Goal: Transaction & Acquisition: Obtain resource

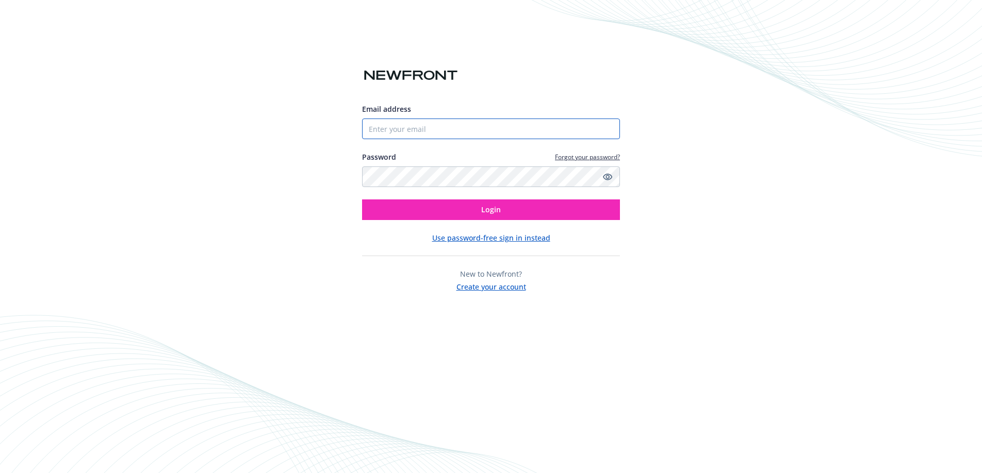
type input "[EMAIL_ADDRESS][DOMAIN_NAME]"
click at [470, 136] on input "[EMAIL_ADDRESS][DOMAIN_NAME]" at bounding box center [491, 129] width 258 height 21
click at [552, 227] on div "Email address nick@ridepanda.com Password Forgot your password? Login Use passw…" at bounding box center [491, 198] width 258 height 189
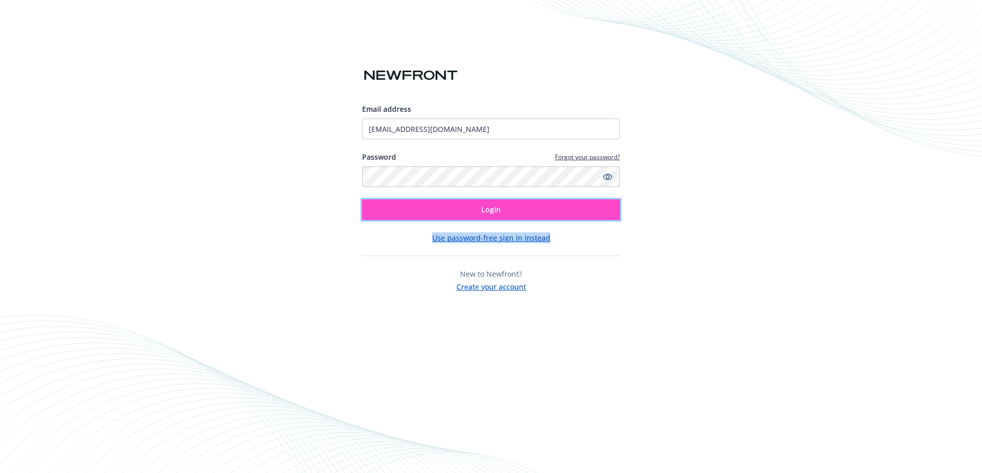
click at [550, 212] on button "Login" at bounding box center [491, 210] width 258 height 21
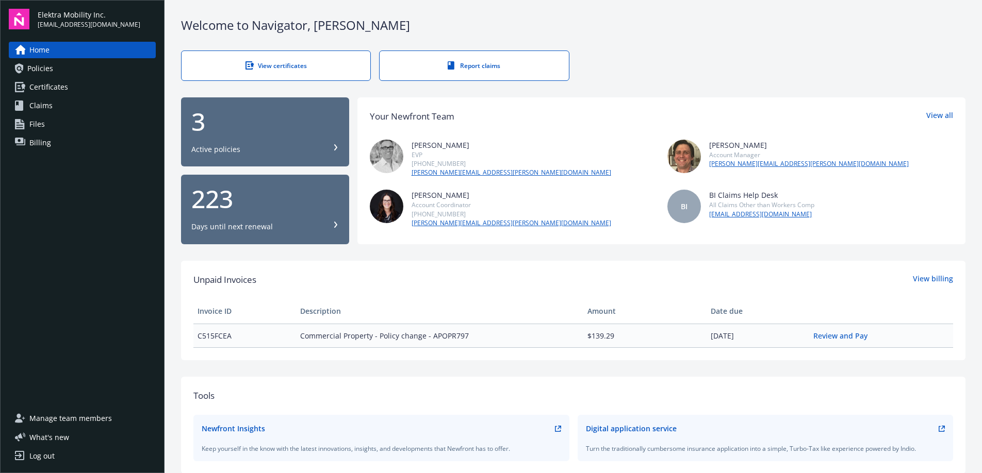
click at [114, 91] on link "Certificates" at bounding box center [82, 87] width 147 height 17
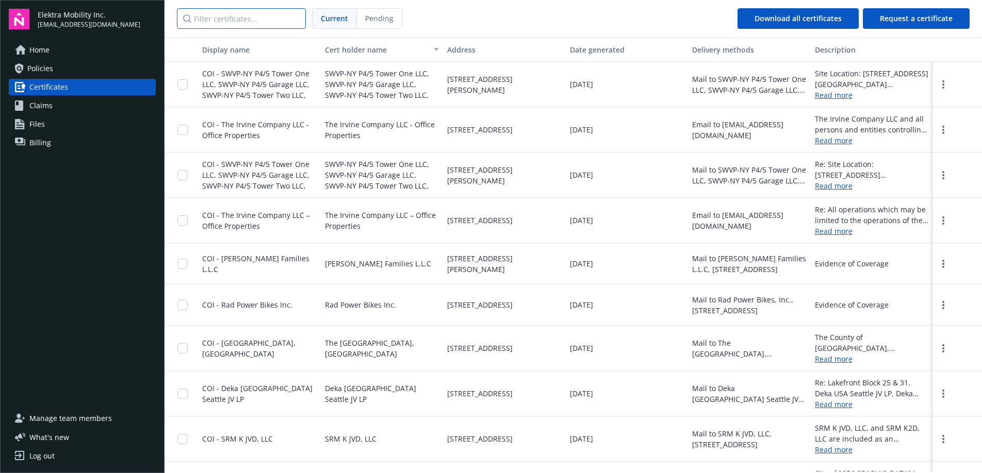
click at [239, 23] on input "Filter certificates..." at bounding box center [241, 18] width 129 height 21
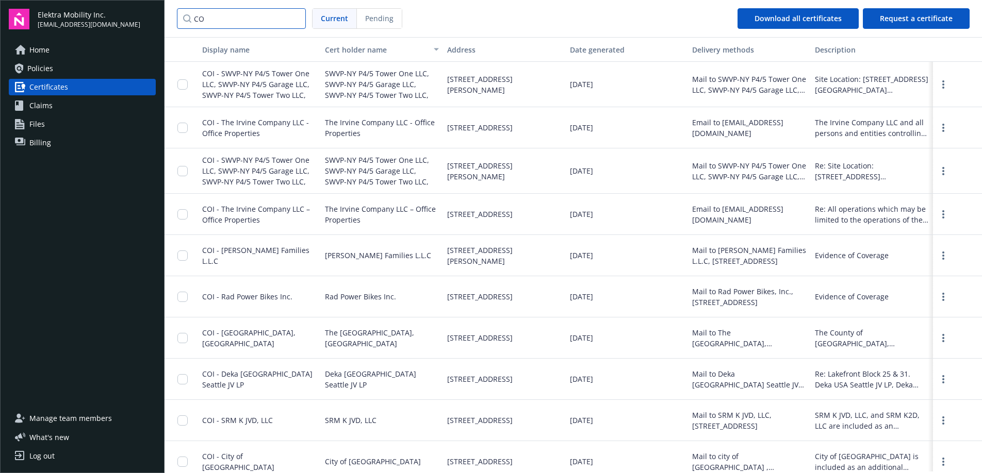
type input "C"
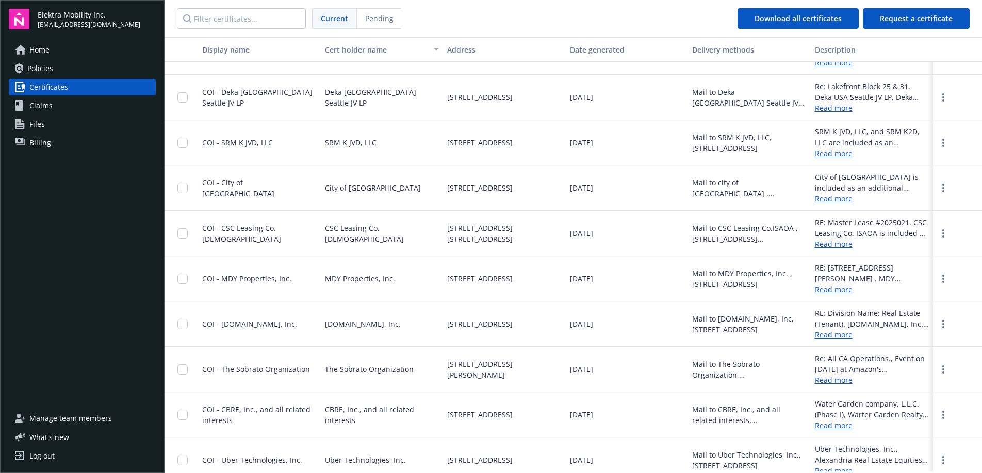
scroll to position [279, 0]
click at [941, 190] on link "more" at bounding box center [943, 189] width 12 height 12
click at [922, 205] on link "Download" at bounding box center [915, 210] width 68 height 21
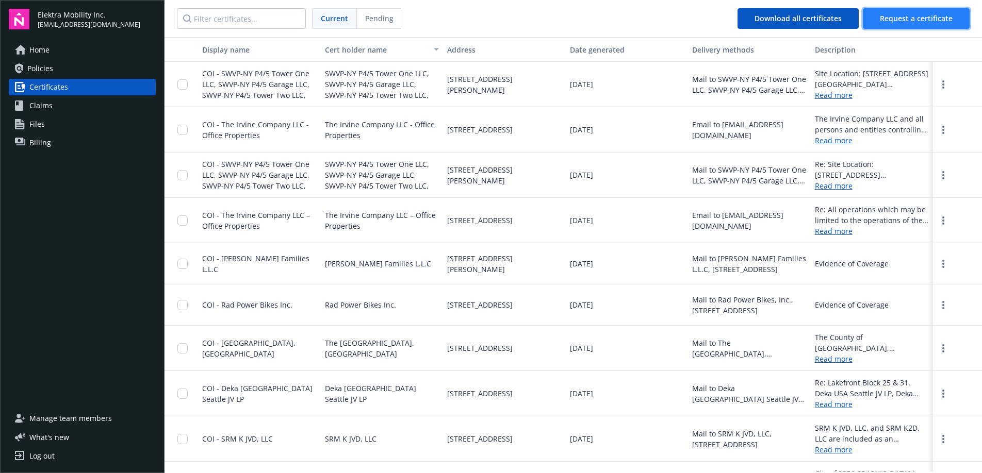
click at [895, 14] on span "Request a certificate" at bounding box center [916, 18] width 73 height 10
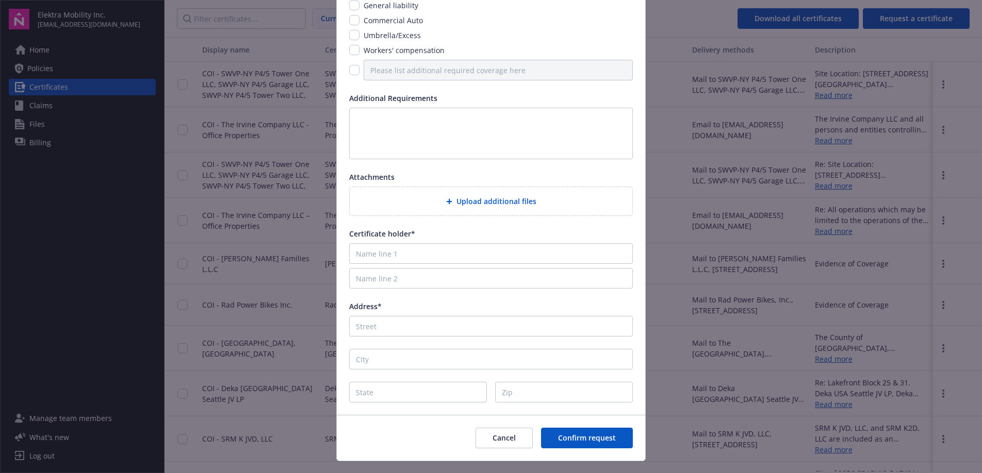
scroll to position [121, 0]
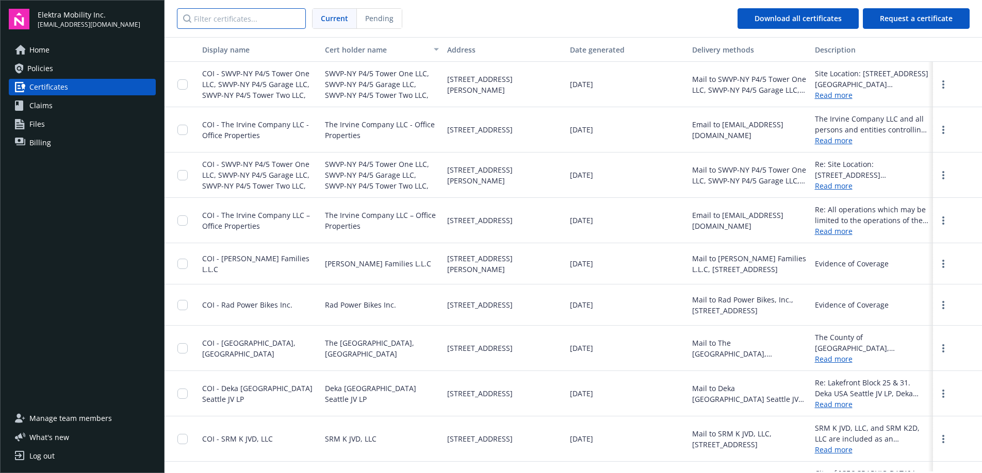
drag, startPoint x: 233, startPoint y: 12, endPoint x: 236, endPoint y: 17, distance: 5.6
click at [235, 15] on input "Filter certificates..." at bounding box center [241, 18] width 129 height 21
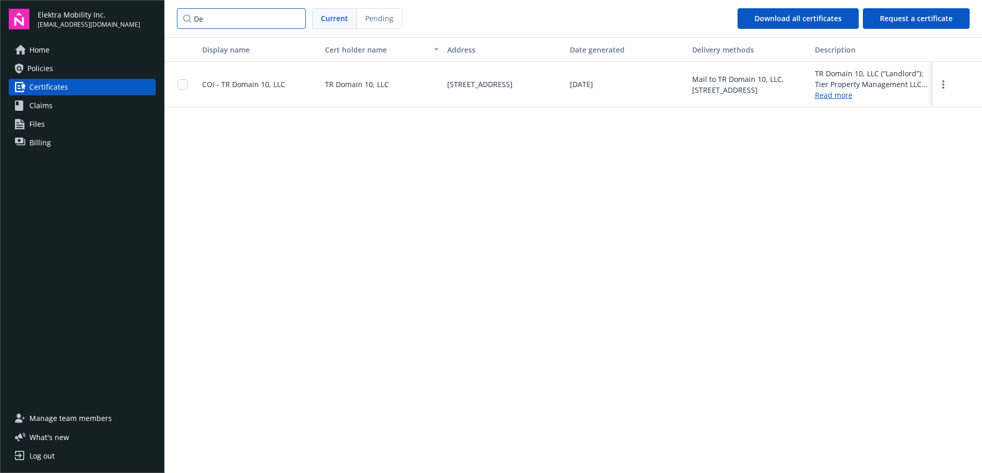
type input "D"
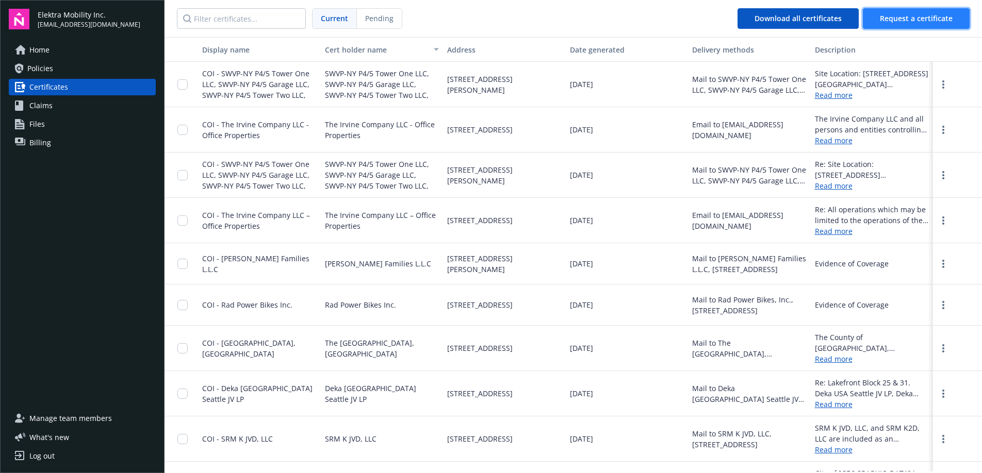
click at [917, 14] on span "Request a certificate" at bounding box center [916, 18] width 73 height 10
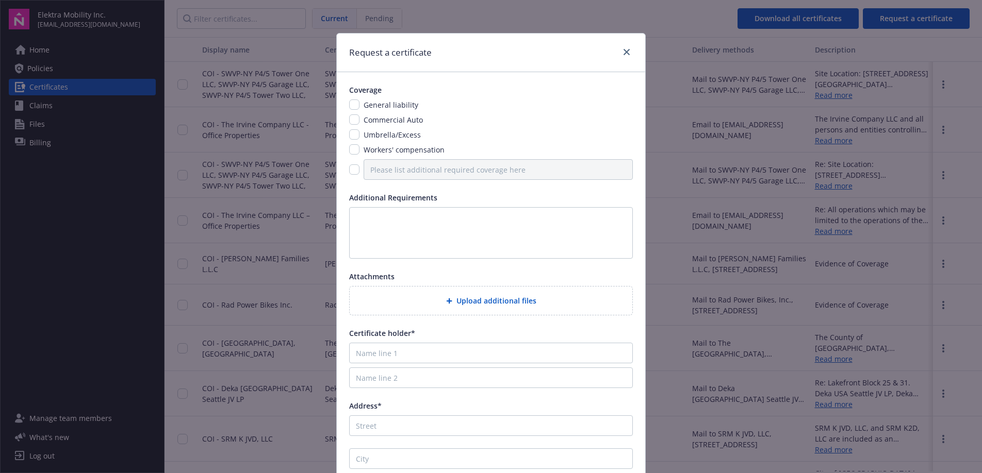
click at [348, 170] on div "Coverage General liability Commercial Auto Umbrella/Excess Workers' compensatio…" at bounding box center [491, 293] width 308 height 442
drag, startPoint x: 350, startPoint y: 169, endPoint x: 377, endPoint y: 172, distance: 27.0
click at [350, 169] on input "checkbox" at bounding box center [354, 169] width 10 height 10
checkbox input "true"
click at [402, 173] on input "Please list additional required coverage here" at bounding box center [498, 169] width 269 height 21
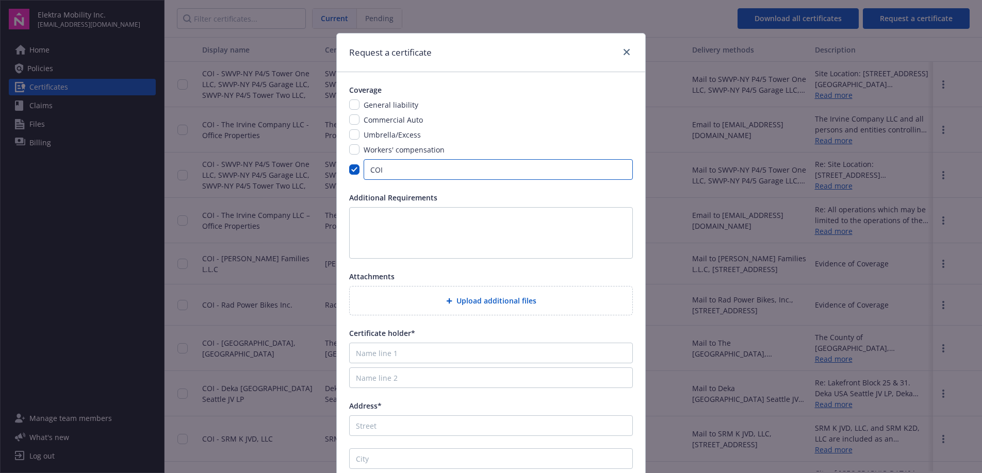
type input "COI"
click at [424, 218] on textarea at bounding box center [491, 233] width 284 height 52
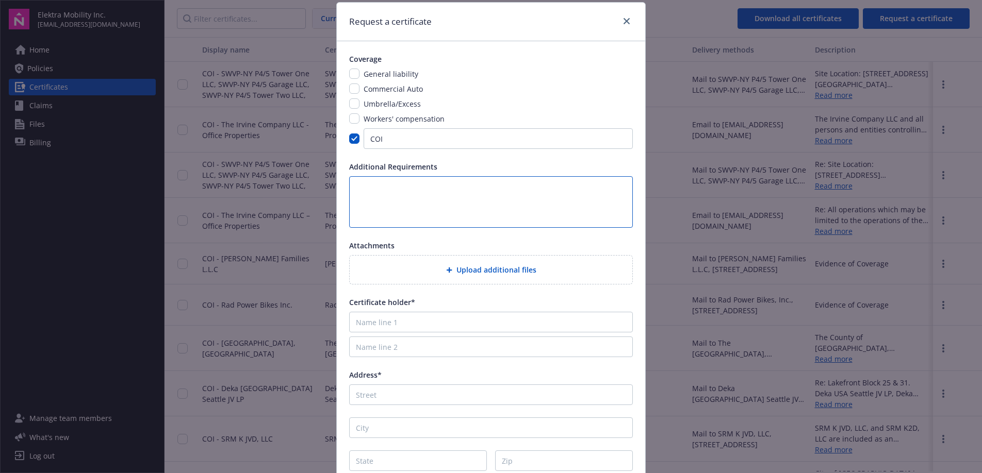
scroll to position [0, 0]
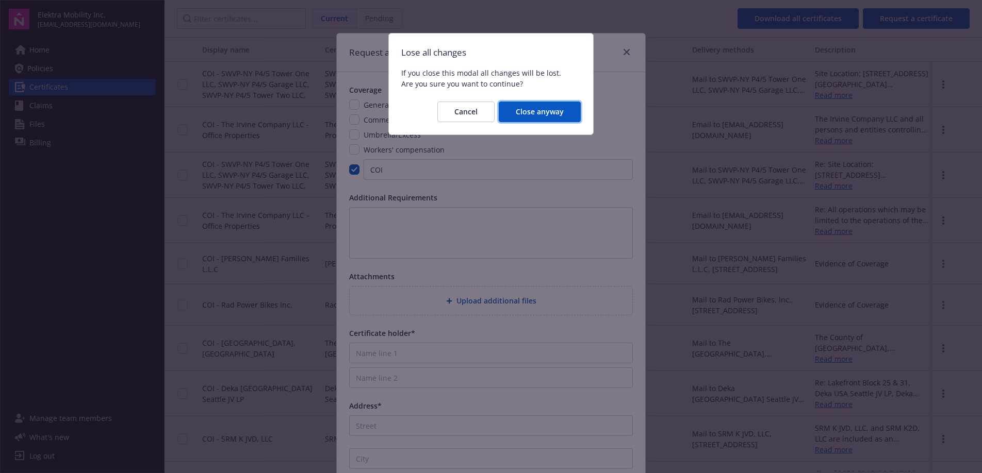
click at [518, 110] on span "Close anyway" at bounding box center [540, 112] width 48 height 10
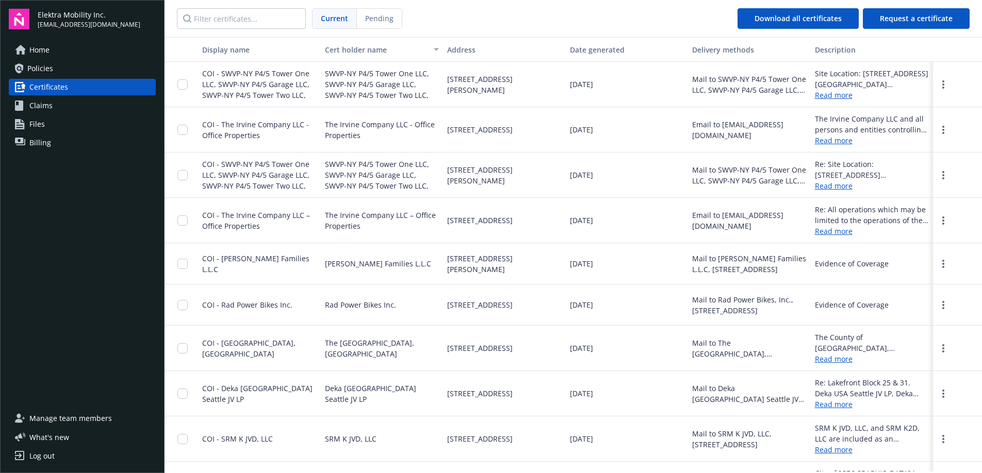
click at [387, 17] on span "Pending" at bounding box center [379, 18] width 28 height 11
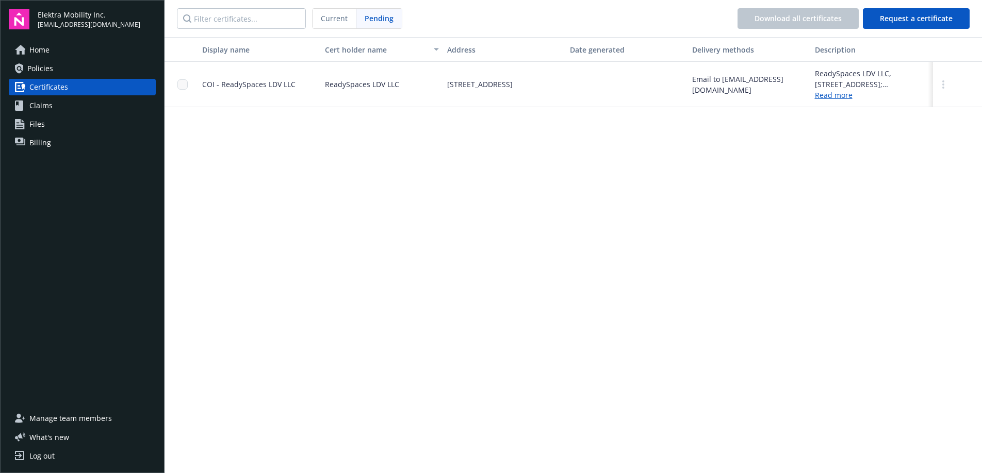
click at [948, 80] on div at bounding box center [957, 84] width 49 height 45
click at [944, 83] on icon "more" at bounding box center [943, 84] width 2 height 8
click at [820, 95] on link "Read more" at bounding box center [872, 95] width 114 height 11
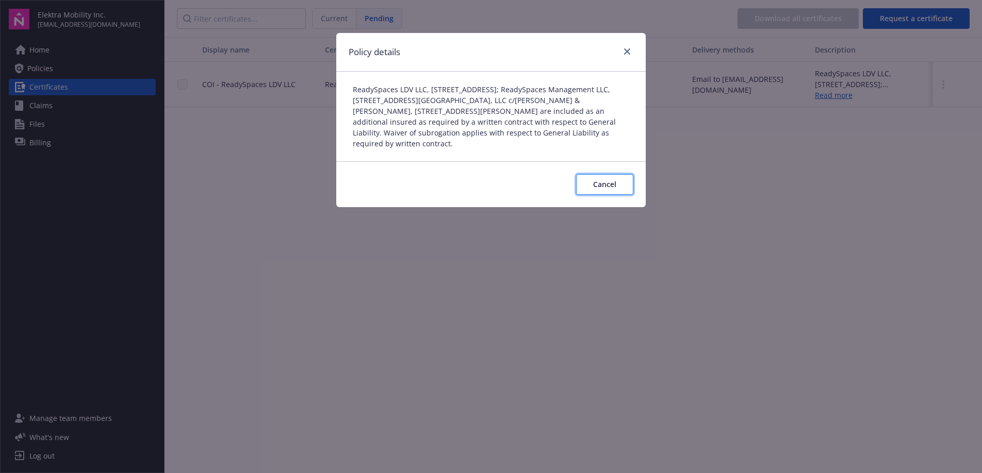
click at [599, 186] on span "Cancel" at bounding box center [604, 184] width 23 height 10
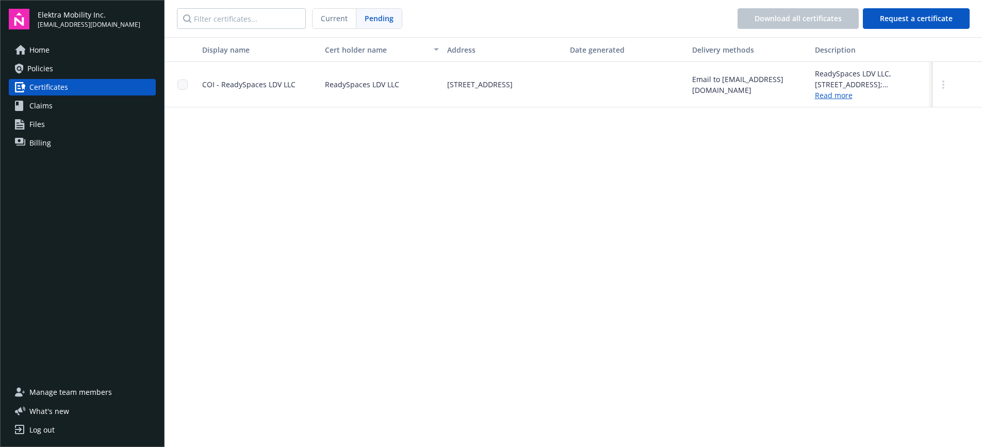
click at [247, 85] on span "COI - ReadySpaces LDV LLC" at bounding box center [248, 84] width 93 height 10
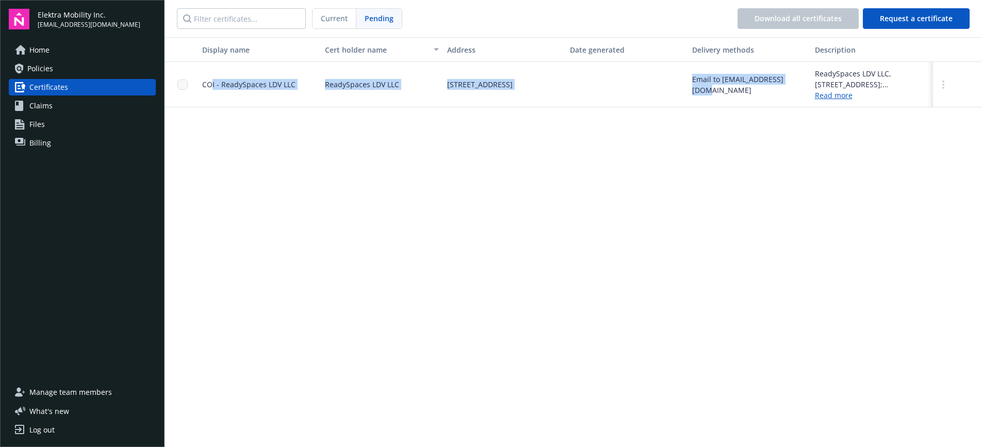
drag, startPoint x: 244, startPoint y: 83, endPoint x: 802, endPoint y: 89, distance: 558.0
click at [803, 89] on div "COI - ReadySpaces LDV LLC ReadySpaces LDV LLC [STREET_ADDRESS] Email to [EMAIL_…" at bounding box center [572, 84] width 817 height 45
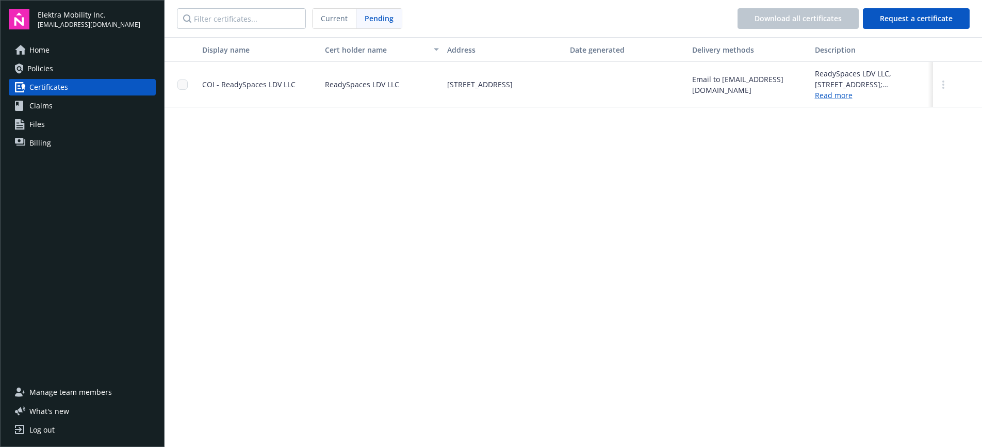
drag, startPoint x: 695, startPoint y: 83, endPoint x: 704, endPoint y: 83, distance: 9.3
click at [697, 83] on div "Email to [EMAIL_ADDRESS][DOMAIN_NAME]" at bounding box center [749, 85] width 114 height 22
drag, startPoint x: 757, startPoint y: 86, endPoint x: 798, endPoint y: 87, distance: 41.3
click at [798, 87] on div "Email to [EMAIL_ADDRESS][DOMAIN_NAME]" at bounding box center [749, 84] width 123 height 45
